Goal: Transaction & Acquisition: Obtain resource

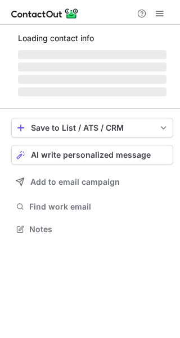
scroll to position [228, 180]
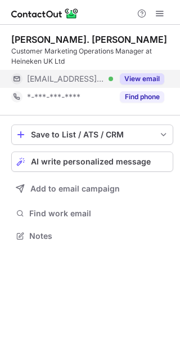
click at [141, 80] on button "View email" at bounding box center [142, 78] width 45 height 11
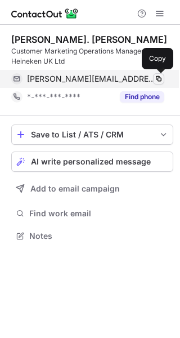
click at [155, 77] on span at bounding box center [158, 78] width 9 height 9
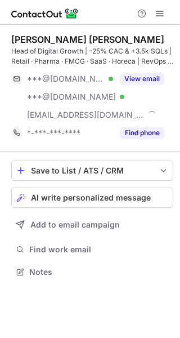
scroll to position [264, 180]
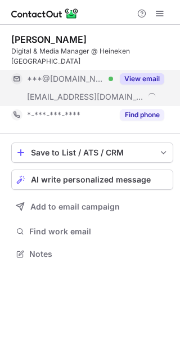
scroll to position [236, 180]
click at [160, 73] on button "View email" at bounding box center [142, 78] width 45 height 11
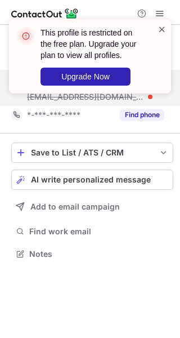
click at [165, 30] on span at bounding box center [162, 29] width 9 height 11
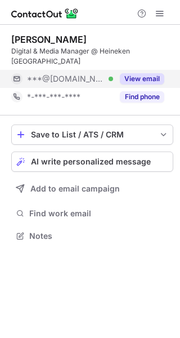
scroll to position [218, 180]
